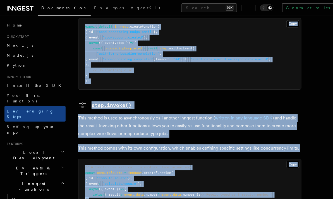
drag, startPoint x: 77, startPoint y: 24, endPoint x: 138, endPoint y: 182, distance: 169.3
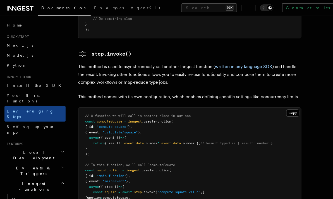
scroll to position [978, 0]
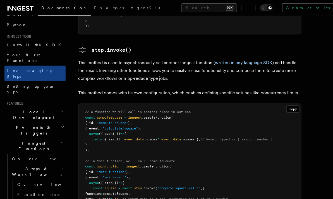
scroll to position [44, 0]
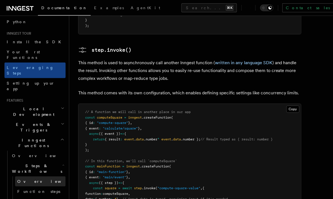
click at [37, 177] on link "Overview" at bounding box center [40, 182] width 51 height 10
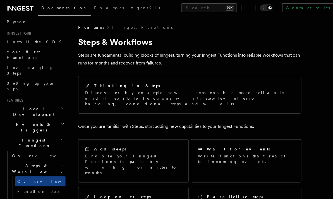
click at [37, 190] on span "Function steps" at bounding box center [38, 192] width 43 height 4
